Goal: Task Accomplishment & Management: Complete application form

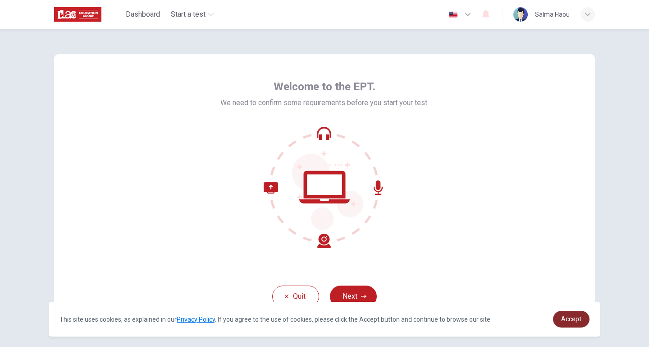
click at [568, 321] on span "Accept" at bounding box center [571, 318] width 20 height 7
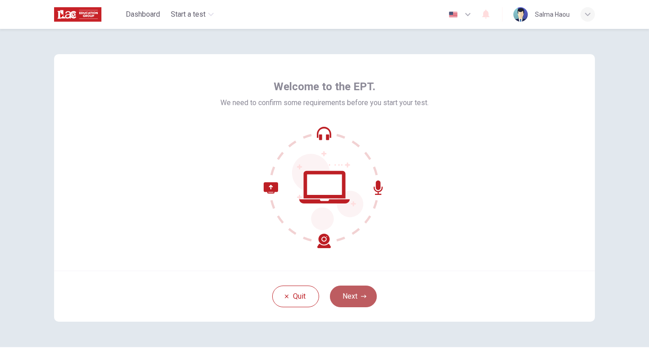
click at [361, 299] on button "Next" at bounding box center [353, 296] width 47 height 22
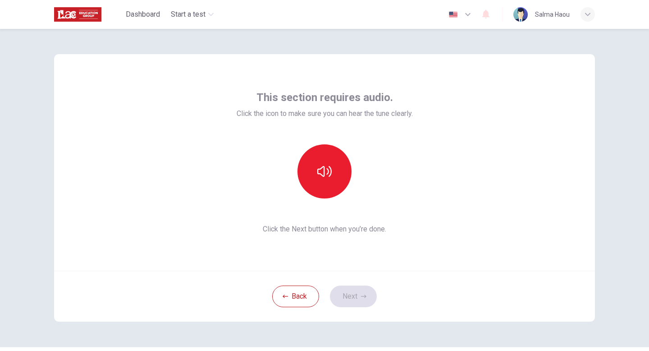
click at [354, 297] on div "Back Next" at bounding box center [324, 296] width 541 height 51
click at [271, 230] on span "Click the Next button when you’re done." at bounding box center [325, 229] width 176 height 11
click at [318, 175] on icon "button" at bounding box center [324, 171] width 14 height 14
click at [357, 296] on button "Next" at bounding box center [353, 296] width 47 height 22
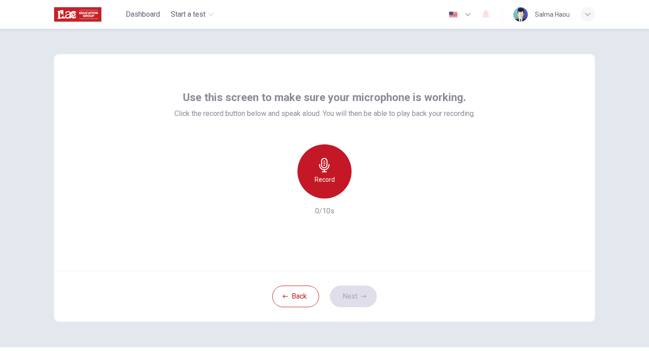
click at [335, 178] on div "Record" at bounding box center [325, 171] width 54 height 54
click at [335, 178] on div "Stop" at bounding box center [325, 171] width 54 height 54
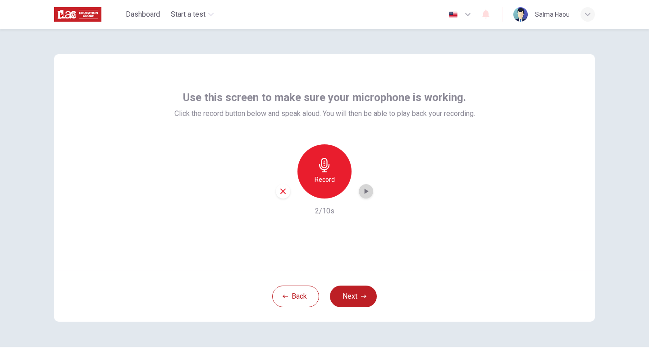
click at [366, 190] on icon "button" at bounding box center [367, 190] width 4 height 5
click at [314, 159] on div "Record" at bounding box center [325, 171] width 54 height 54
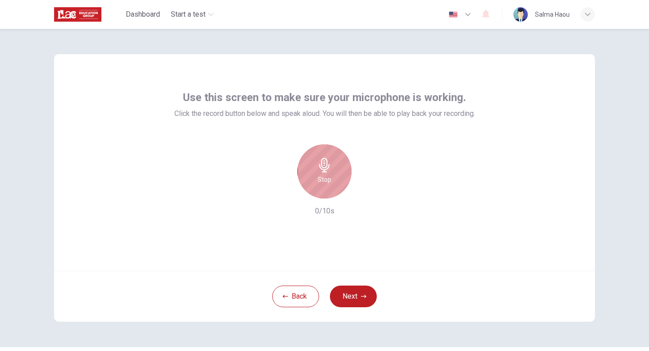
click at [314, 159] on div "Stop" at bounding box center [325, 171] width 54 height 54
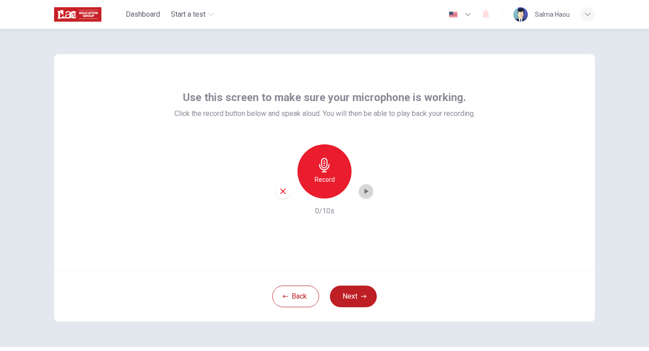
click at [367, 193] on icon "button" at bounding box center [366, 191] width 9 height 9
click at [332, 175] on h6 "Record" at bounding box center [325, 179] width 20 height 11
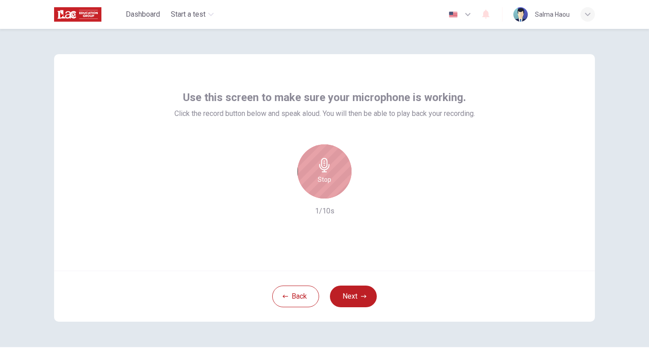
click at [332, 175] on div "Stop" at bounding box center [325, 171] width 54 height 54
click at [366, 189] on icon "button" at bounding box center [366, 191] width 9 height 9
click at [325, 172] on div "Record" at bounding box center [325, 171] width 54 height 54
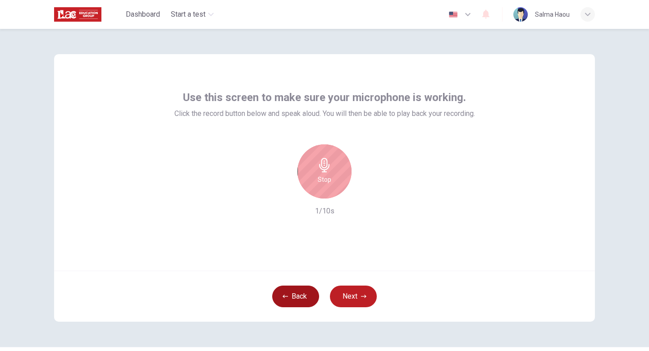
click at [296, 300] on button "Back" at bounding box center [295, 296] width 47 height 22
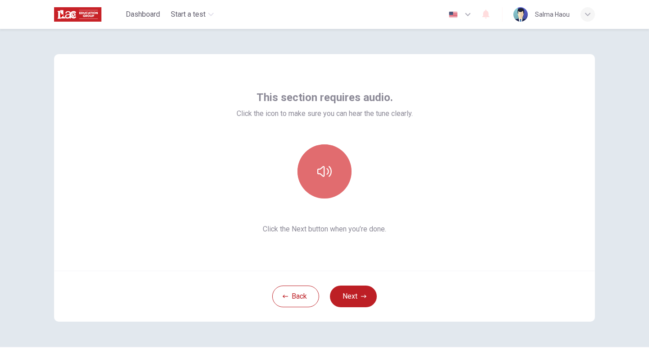
click at [328, 161] on button "button" at bounding box center [325, 171] width 54 height 54
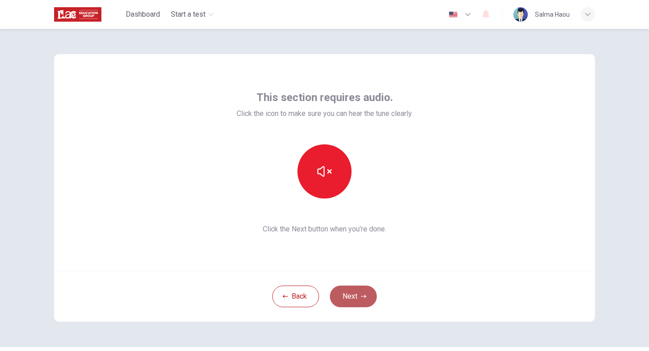
click at [353, 298] on button "Next" at bounding box center [353, 296] width 47 height 22
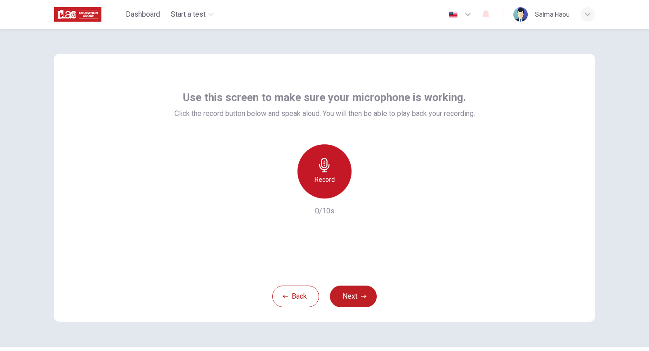
click at [331, 179] on h6 "Record" at bounding box center [325, 179] width 20 height 11
click at [331, 179] on h6 "Stop" at bounding box center [325, 179] width 14 height 11
click at [366, 189] on icon "button" at bounding box center [367, 190] width 4 height 5
click at [331, 179] on h6 "Record" at bounding box center [325, 179] width 20 height 11
click at [331, 179] on div "Stop" at bounding box center [325, 171] width 54 height 54
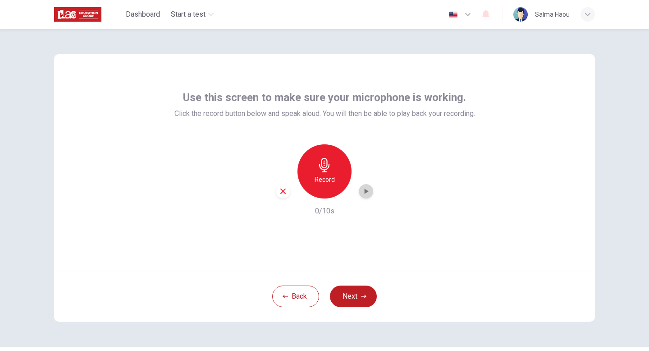
click at [363, 192] on icon "button" at bounding box center [366, 191] width 9 height 9
click at [279, 191] on icon "button" at bounding box center [283, 191] width 8 height 8
click at [340, 180] on div "Record" at bounding box center [325, 171] width 54 height 54
click at [331, 170] on icon "button" at bounding box center [324, 165] width 14 height 14
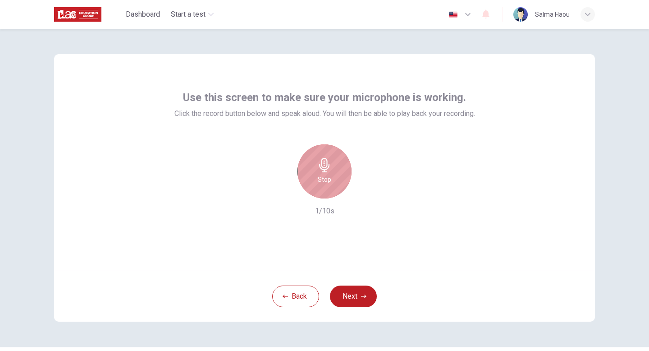
click at [321, 175] on h6 "Stop" at bounding box center [325, 179] width 14 height 11
click at [321, 175] on h6 "Record" at bounding box center [325, 179] width 20 height 11
click at [489, 102] on div "Use this screen to make sure your microphone is working. Click the record butto…" at bounding box center [324, 162] width 541 height 216
click at [334, 170] on div "Stop" at bounding box center [325, 171] width 54 height 54
click at [330, 173] on div "Record" at bounding box center [325, 171] width 54 height 54
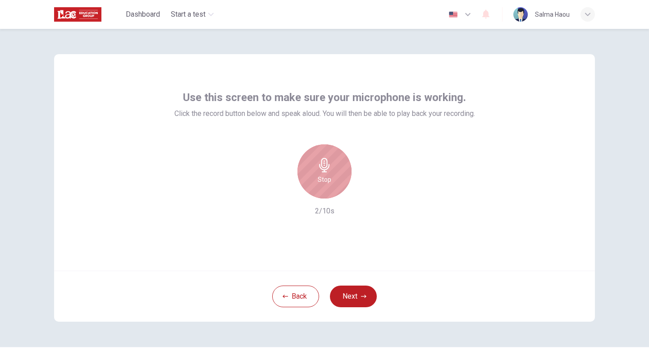
click at [336, 157] on div "Stop" at bounding box center [325, 171] width 54 height 54
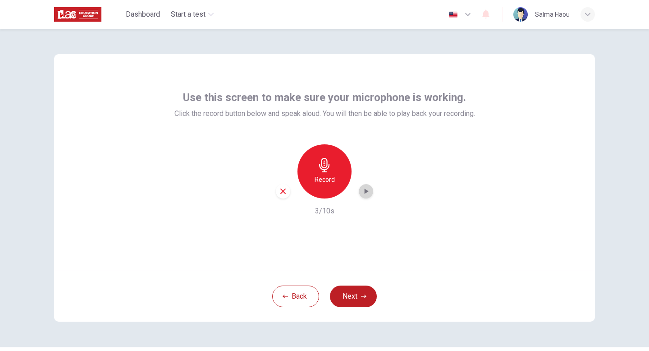
click at [363, 192] on icon "button" at bounding box center [366, 191] width 9 height 9
click at [277, 196] on div "Record" at bounding box center [324, 171] width 97 height 54
click at [330, 176] on h6 "Record" at bounding box center [325, 179] width 20 height 11
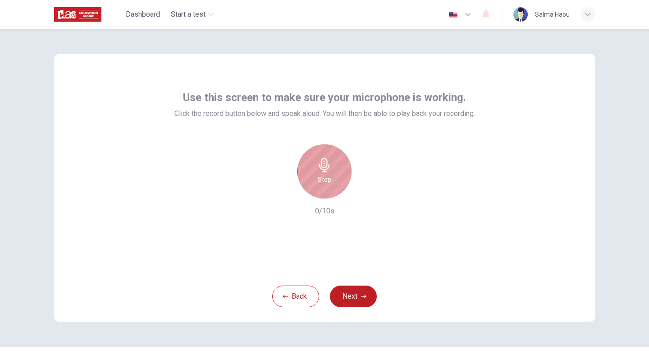
click at [330, 176] on h6 "Stop" at bounding box center [325, 179] width 14 height 11
click at [334, 176] on h6 "Record" at bounding box center [325, 179] width 20 height 11
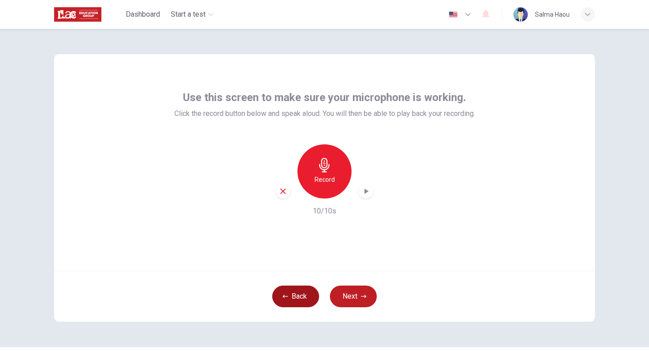
click at [300, 290] on button "Back" at bounding box center [295, 296] width 47 height 22
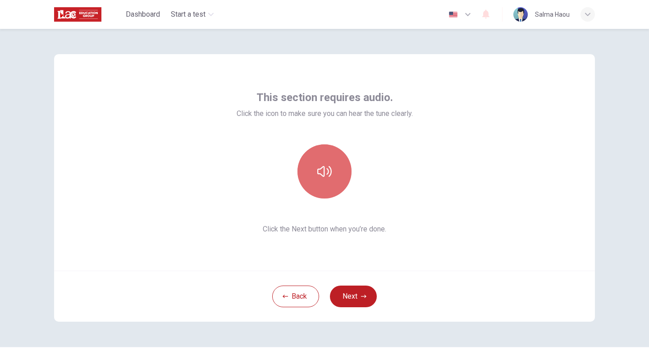
click at [328, 183] on button "button" at bounding box center [325, 171] width 54 height 54
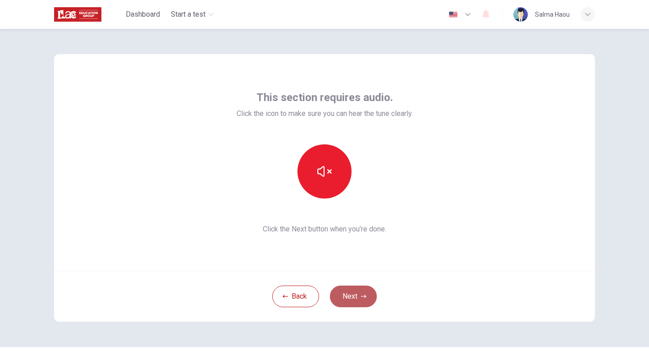
click at [347, 299] on button "Next" at bounding box center [353, 296] width 47 height 22
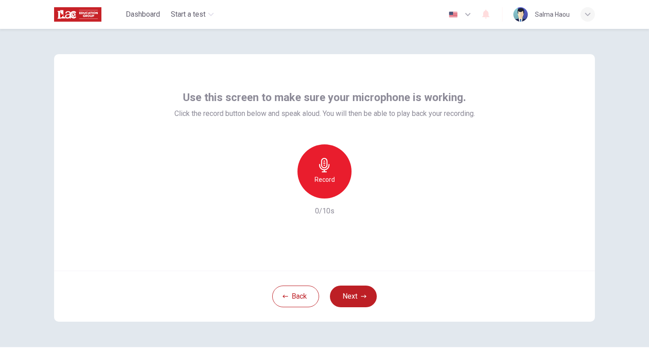
click at [334, 169] on div "Record" at bounding box center [325, 171] width 54 height 54
click at [329, 169] on icon "button" at bounding box center [324, 165] width 14 height 14
click at [326, 168] on icon "button" at bounding box center [324, 165] width 14 height 14
click at [365, 184] on div "button" at bounding box center [366, 191] width 14 height 14
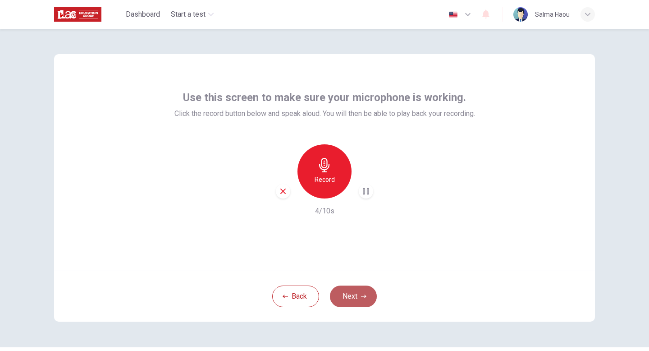
click at [349, 301] on button "Next" at bounding box center [353, 296] width 47 height 22
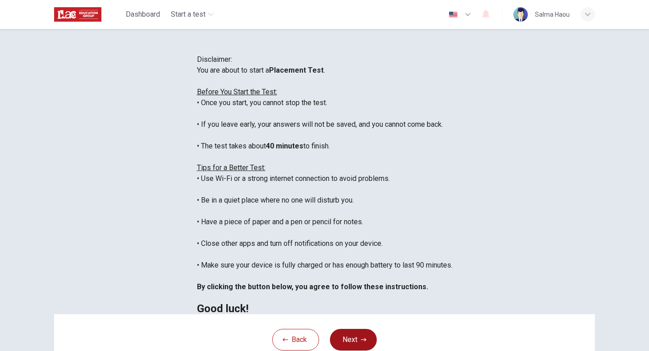
scroll to position [10, 0]
